Goal: Check status: Check status

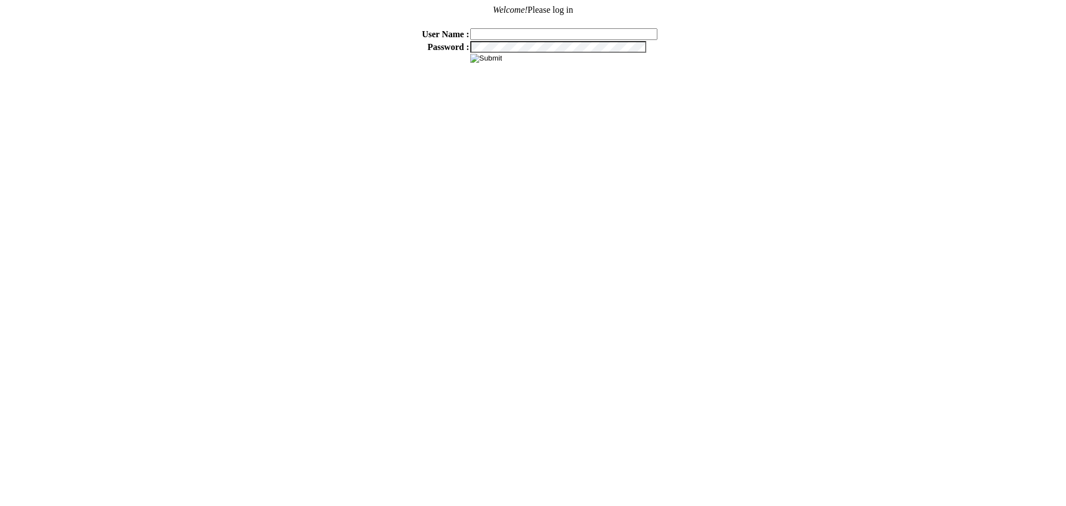
type input "sdakes"
click at [491, 61] on input "image" at bounding box center [486, 58] width 32 height 9
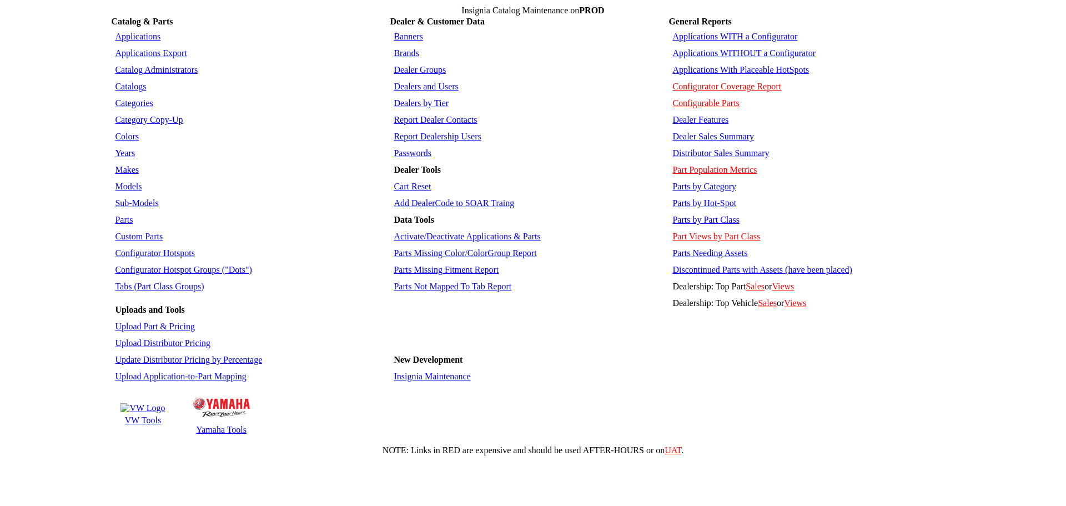
click at [732, 34] on link "Applications WITH a Configurator" at bounding box center [734, 36] width 125 height 9
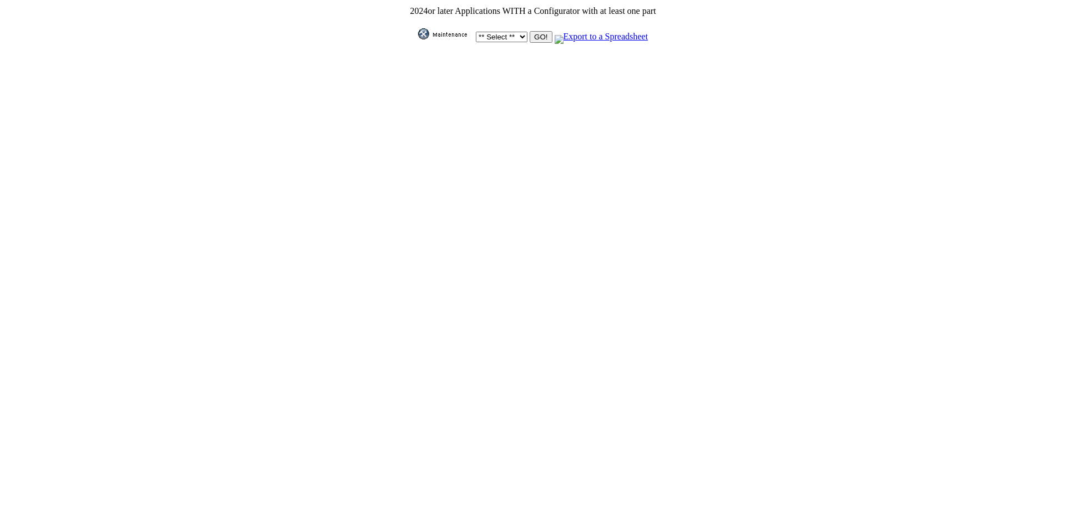
click at [517, 32] on select "** Select ** Acura Alfa Romeo Audi Bentley BMW DoubleTake Ford GM Honda Hyundai…" at bounding box center [502, 37] width 52 height 11
select select "11"
click at [476, 32] on select "** Select ** Acura Alfa Romeo Audi Bentley BMW DoubleTake Ford GM Honda Hyundai…" at bounding box center [502, 37] width 52 height 11
click at [537, 38] on input "GO!" at bounding box center [540, 37] width 22 height 12
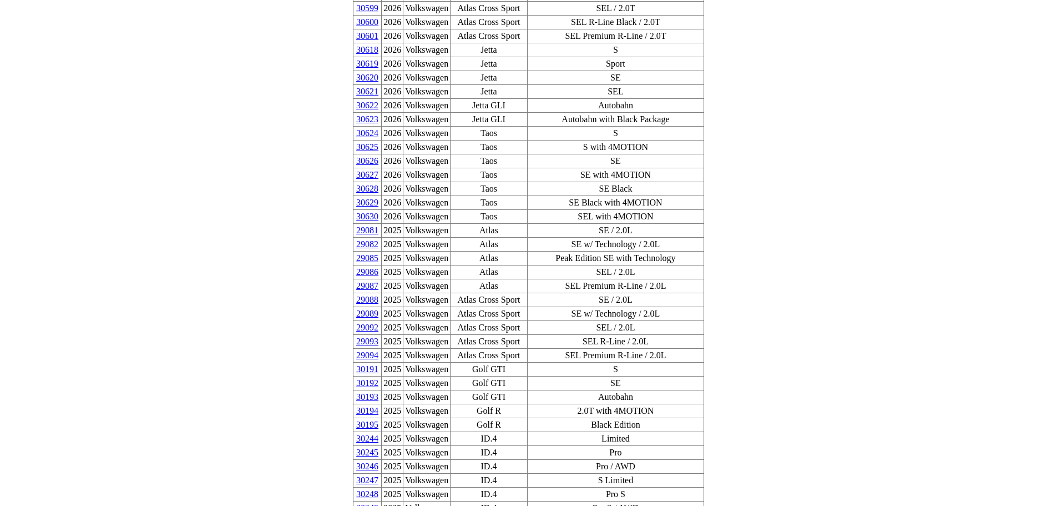
scroll to position [167, 0]
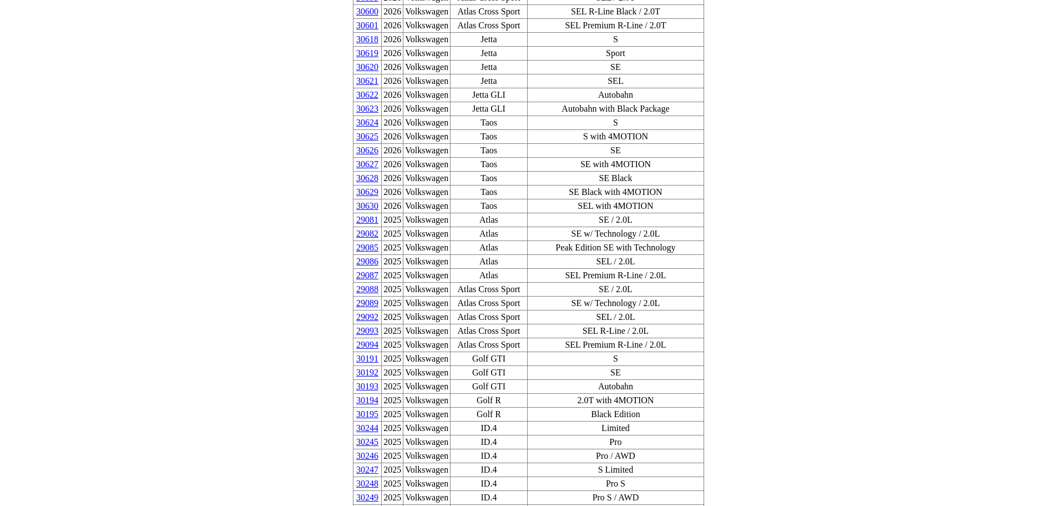
click at [379, 381] on link "30193" at bounding box center [367, 385] width 22 height 9
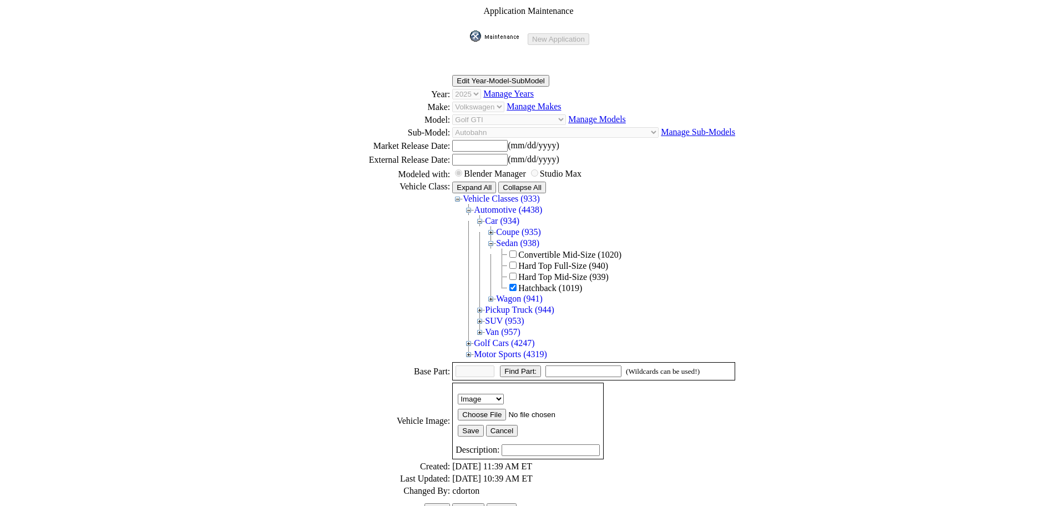
scroll to position [234, 0]
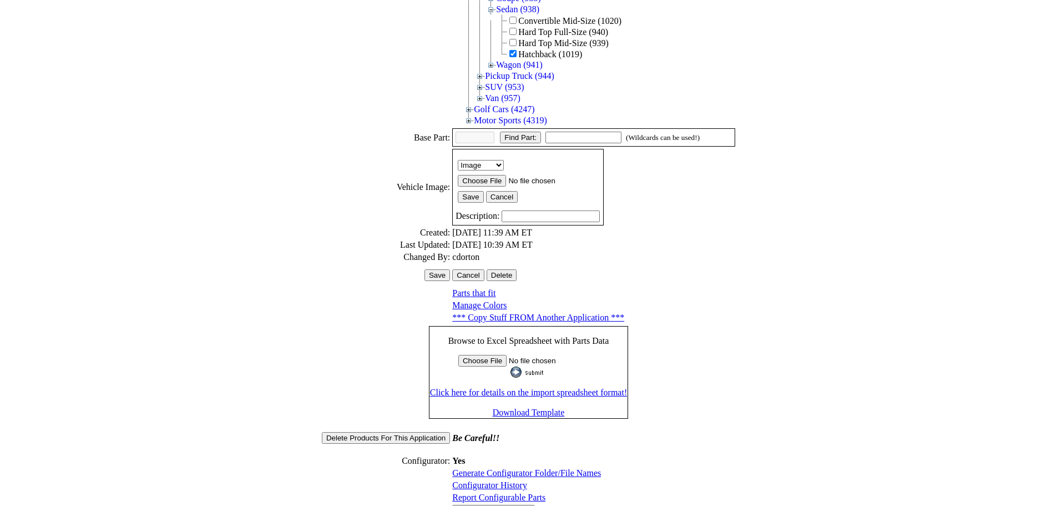
click at [505, 480] on link "Configurator History" at bounding box center [489, 484] width 75 height 9
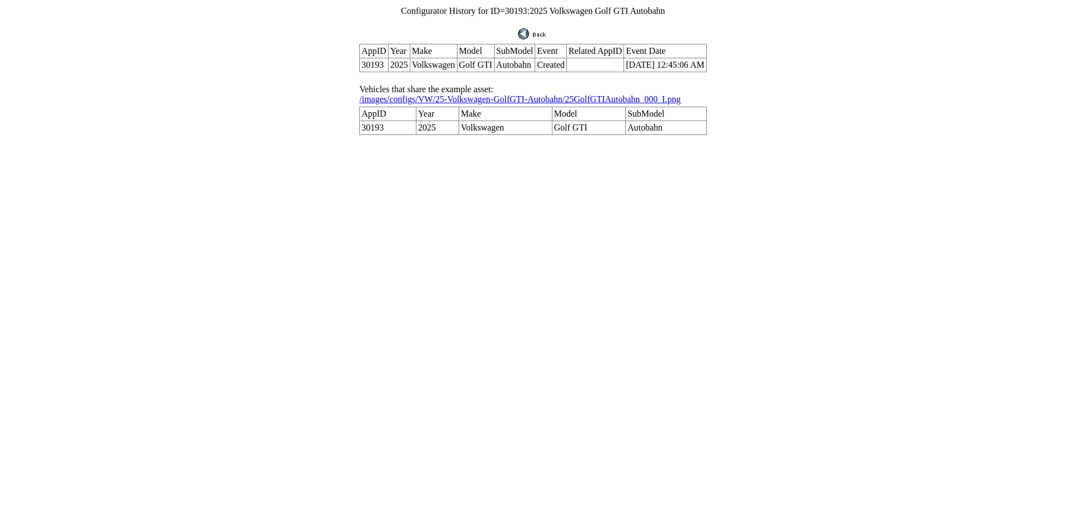
click at [503, 94] on link "/images/configs/VW/25-Volkswagen-GolfGTI-Autobahn/25GolfGTIAutobahn_000_I.png" at bounding box center [519, 98] width 321 height 9
